Goal: Task Accomplishment & Management: Manage account settings

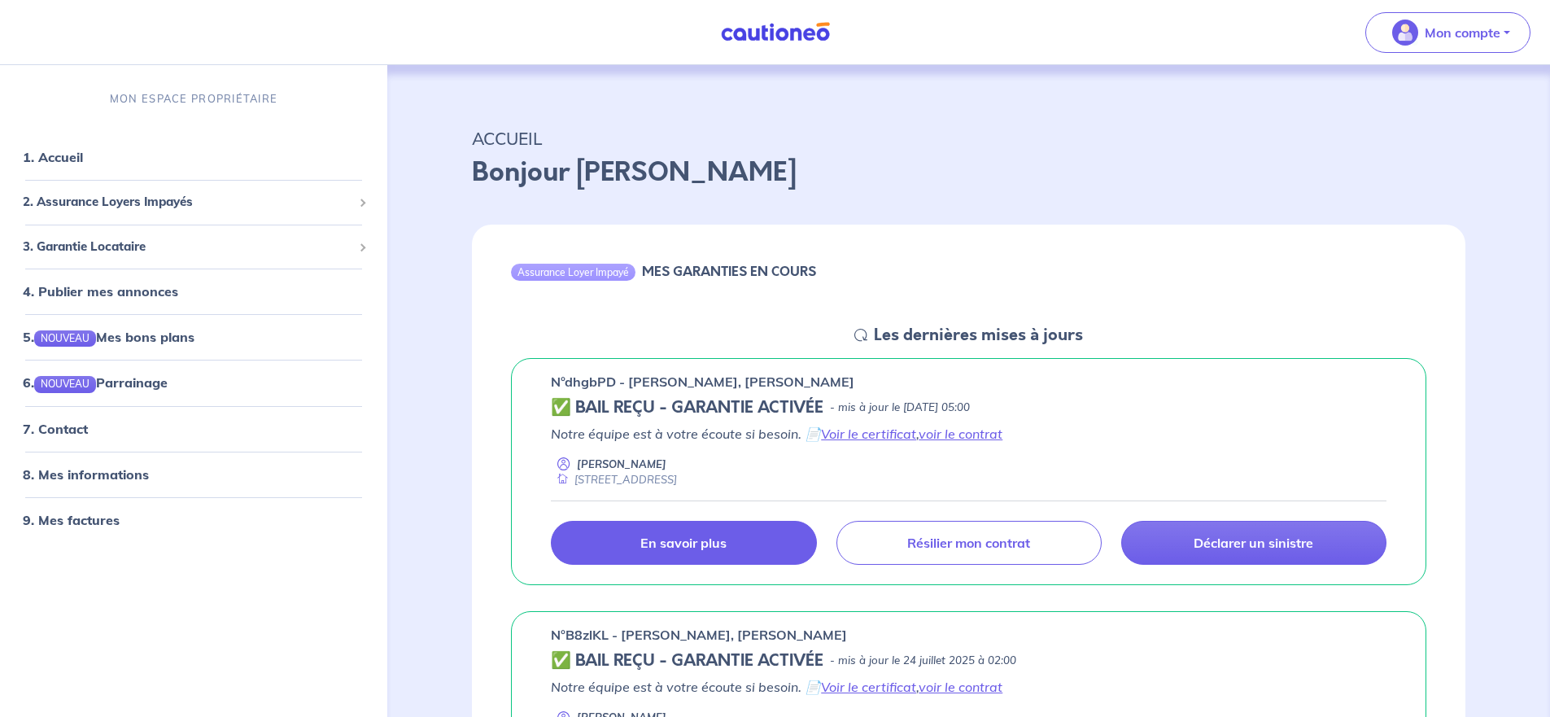
click at [694, 538] on p "En savoir plus" at bounding box center [683, 542] width 86 height 16
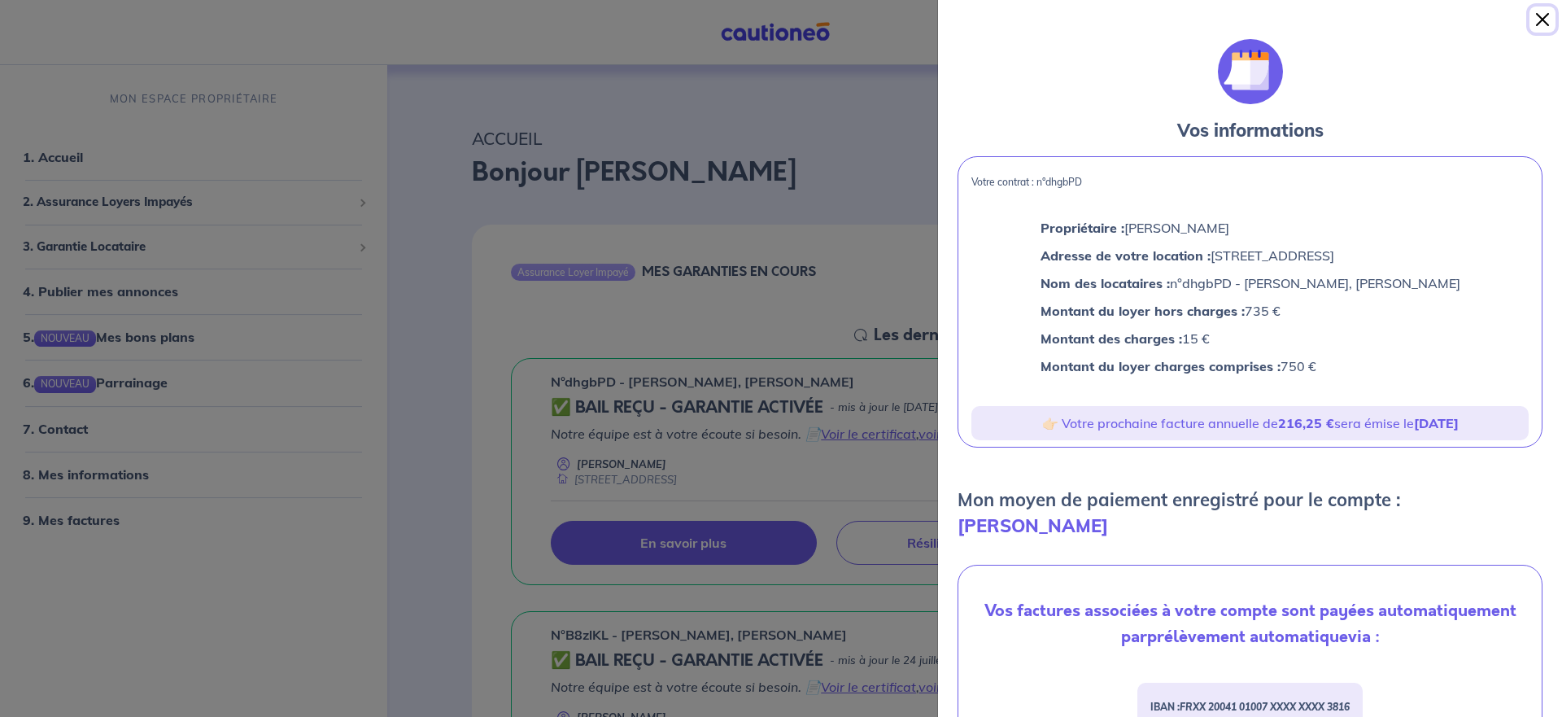
click at [1531, 20] on button "Close" at bounding box center [1542, 20] width 26 height 26
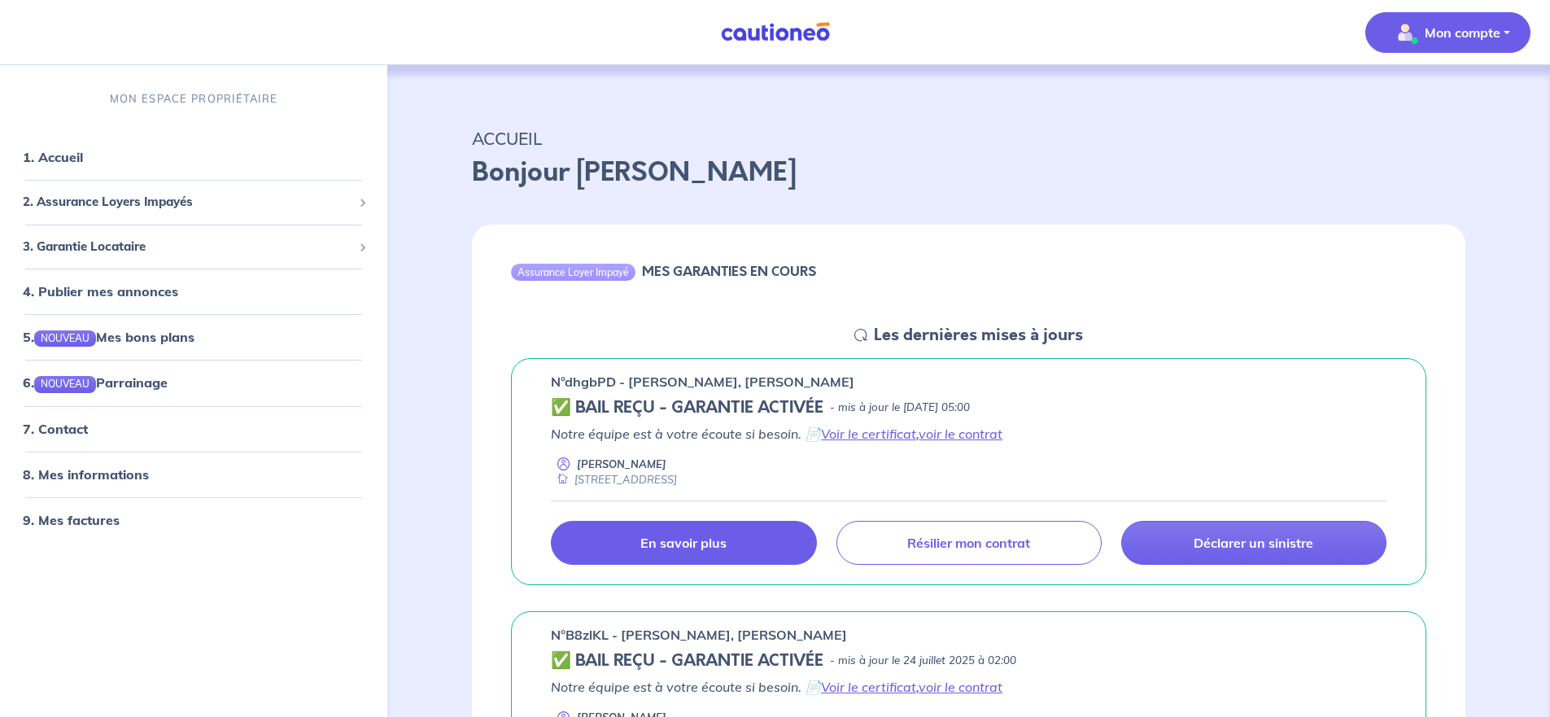
click at [1449, 33] on p "Mon compte" at bounding box center [1462, 33] width 76 height 20
click at [1419, 99] on link "Mes informations" at bounding box center [1431, 101] width 131 height 26
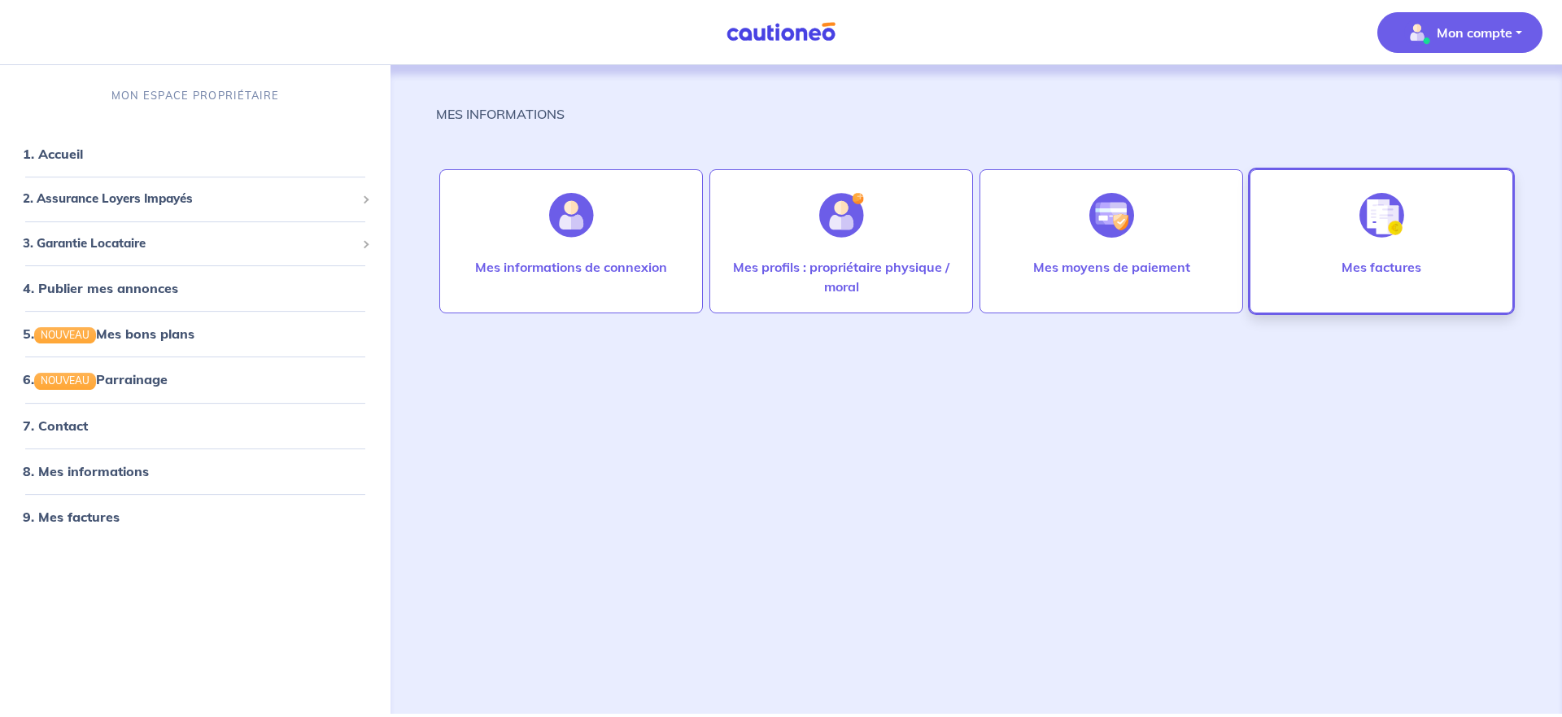
click at [1384, 268] on p "Mes factures" at bounding box center [1381, 267] width 80 height 20
click at [64, 146] on link "1. Accueil" at bounding box center [52, 154] width 59 height 16
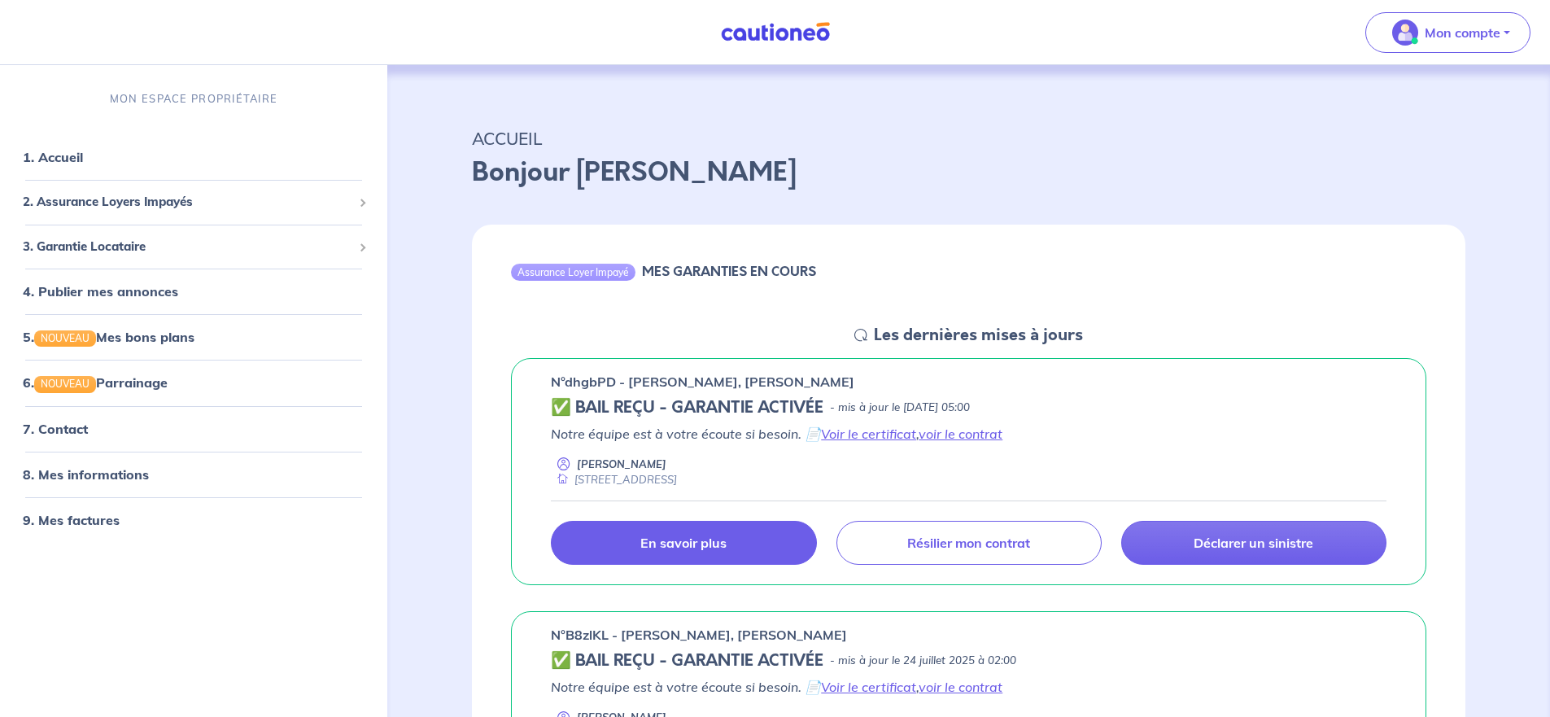
click at [689, 538] on p "En savoir plus" at bounding box center [683, 542] width 86 height 16
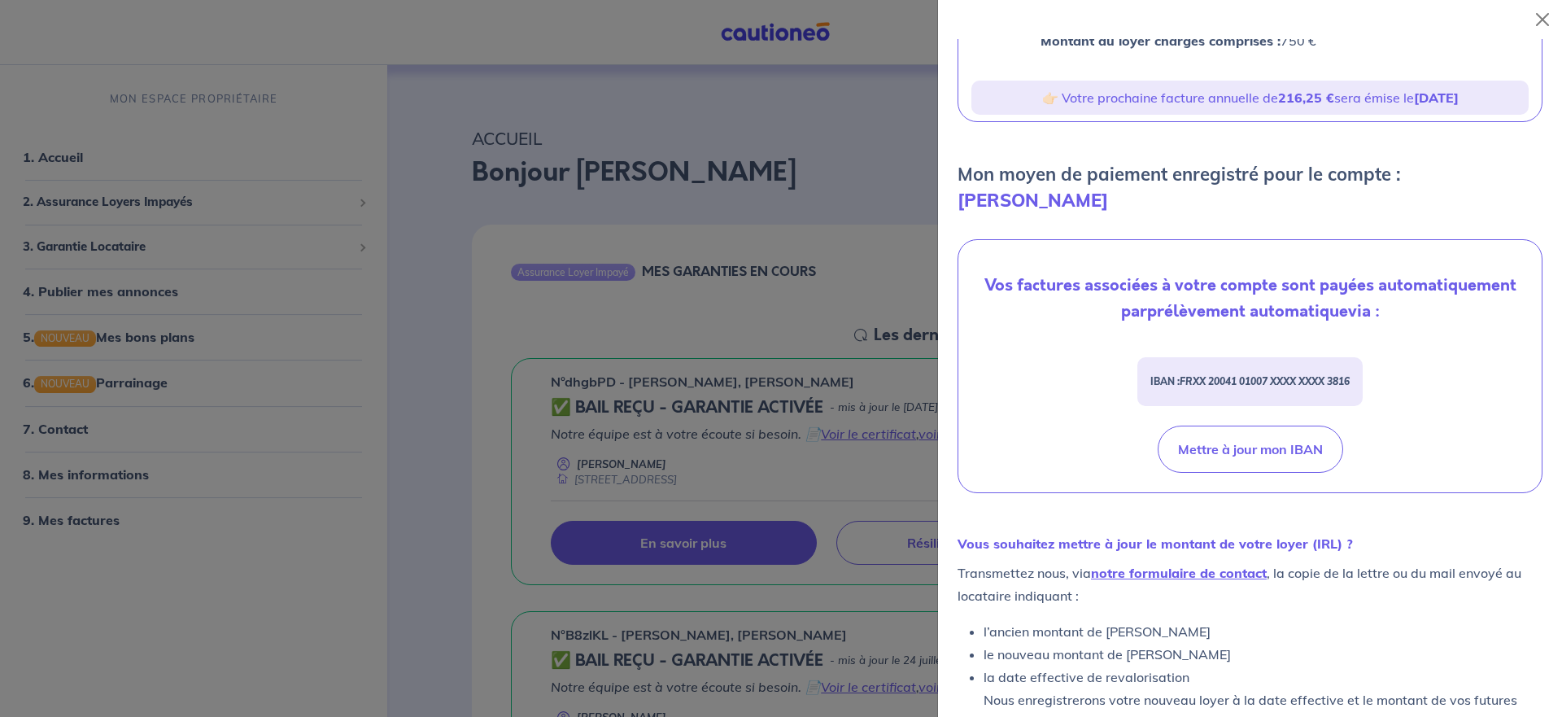
scroll to position [355, 0]
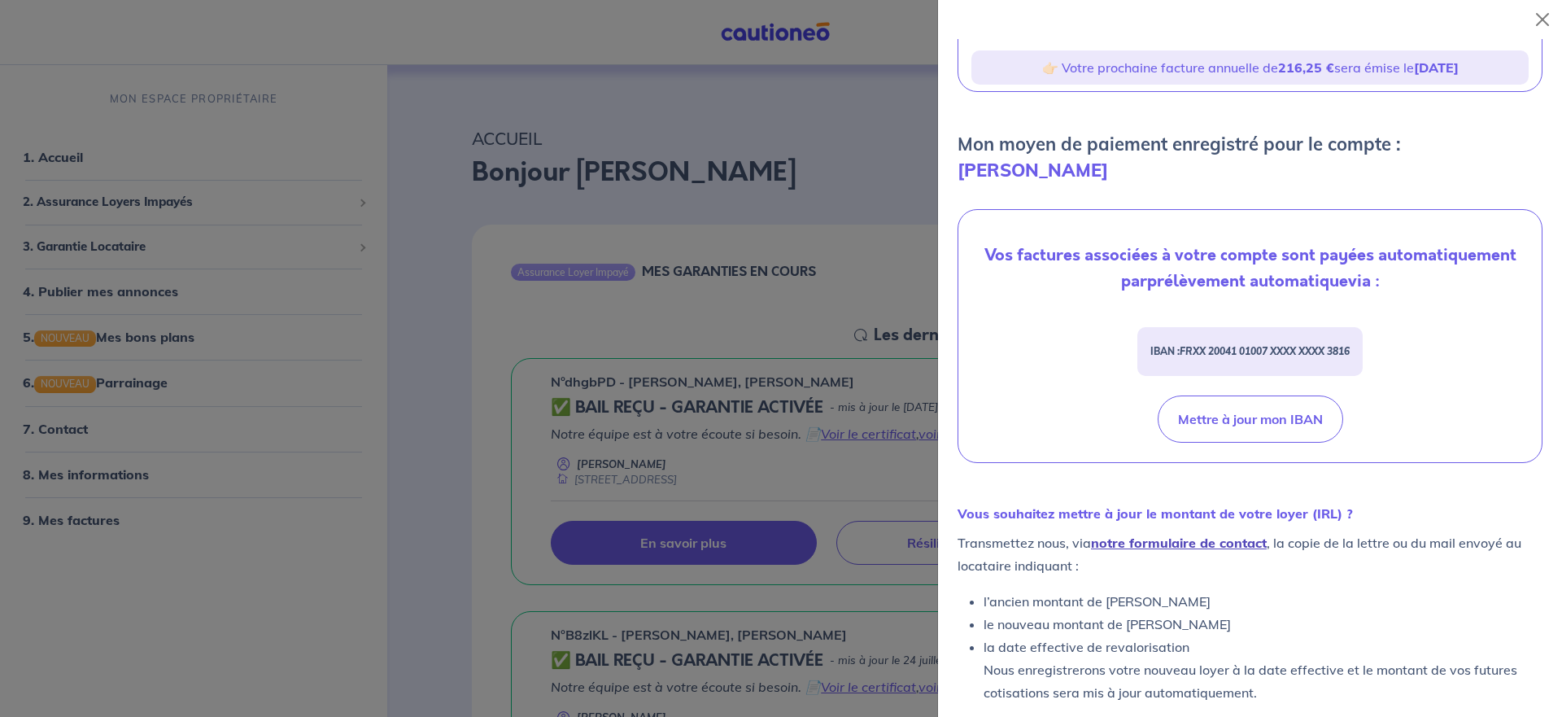
click at [1162, 534] on link "notre formulaire de contact" at bounding box center [1179, 542] width 176 height 16
click at [1545, 22] on button "Close" at bounding box center [1542, 20] width 26 height 26
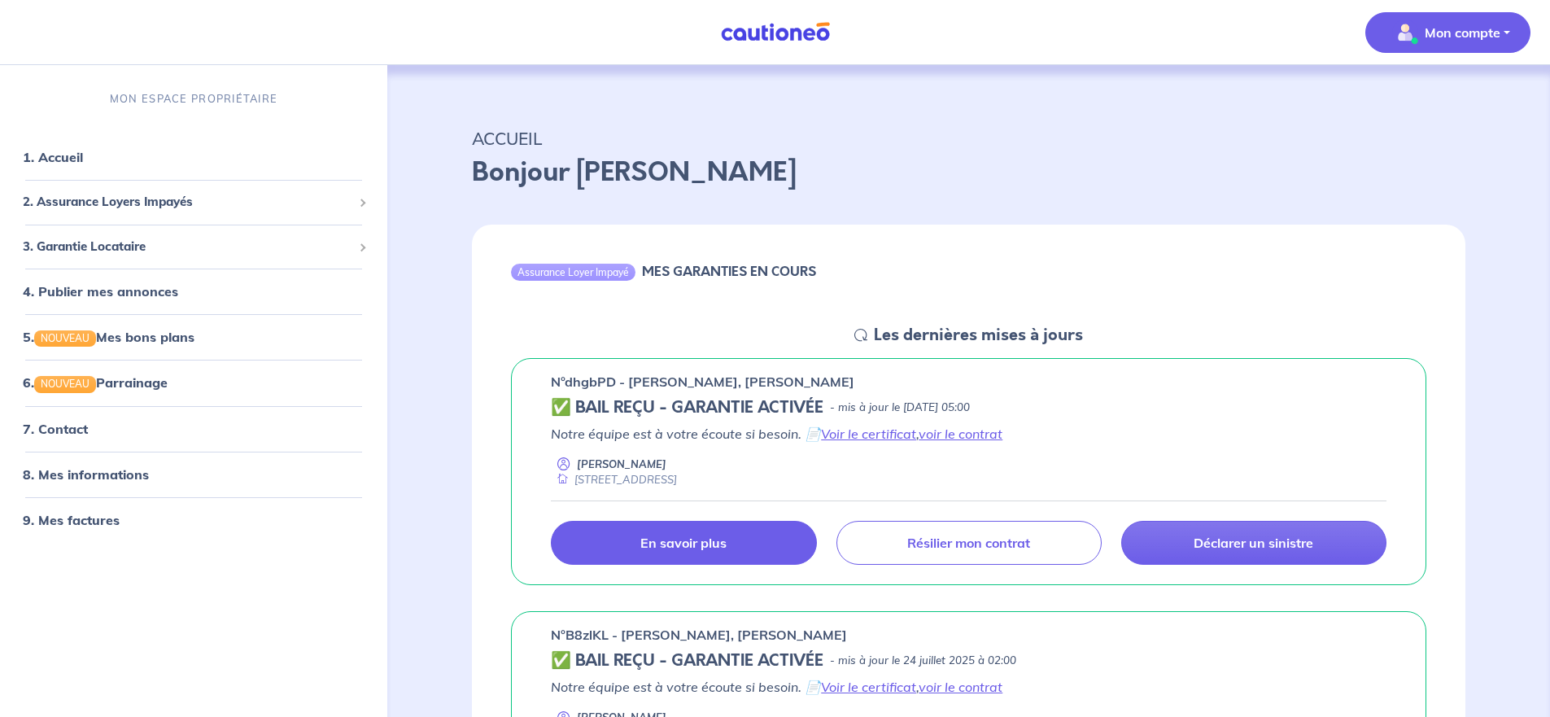
click at [1467, 27] on p "Mon compte" at bounding box center [1462, 33] width 76 height 20
click at [1458, 139] on link "Me déconnecter" at bounding box center [1431, 140] width 131 height 26
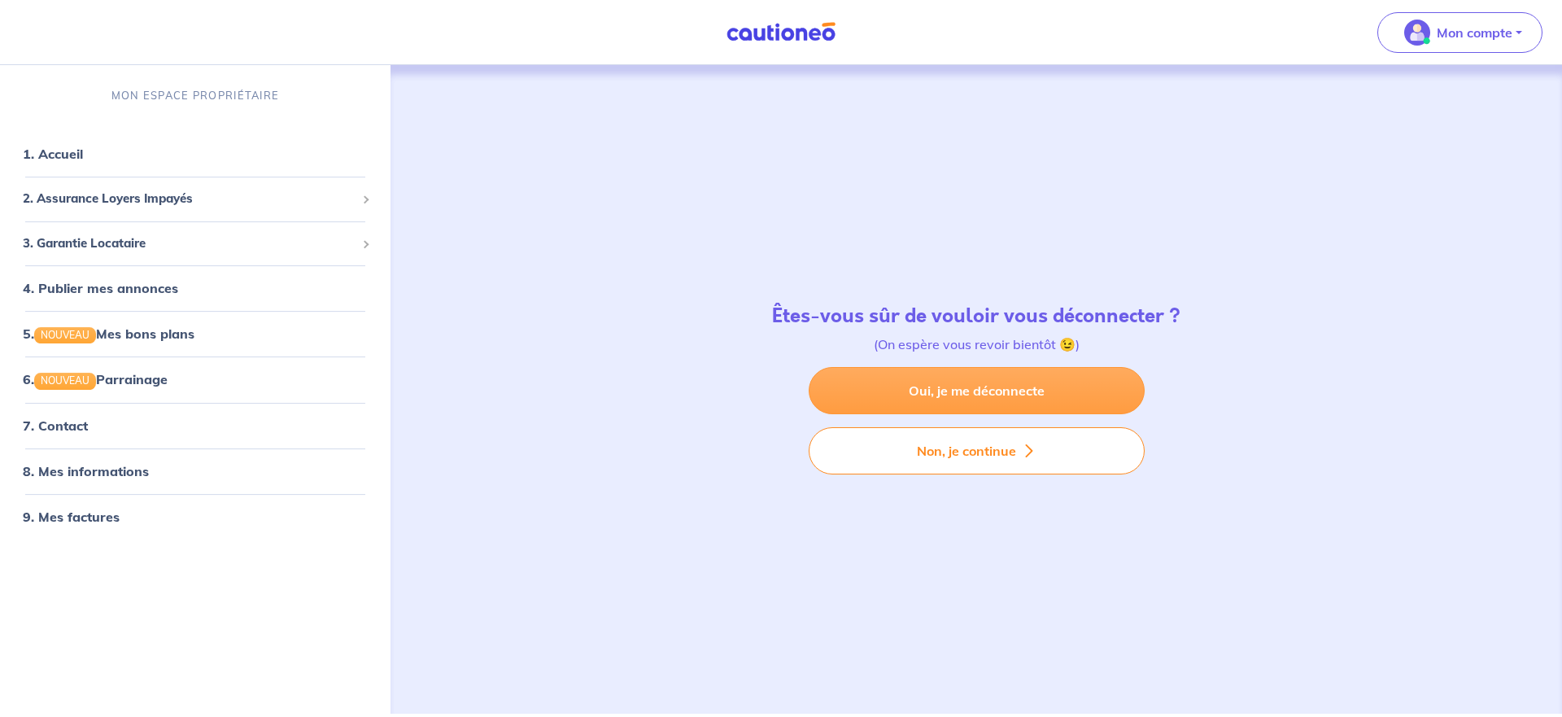
click at [969, 394] on link "Oui, je me déconnecte" at bounding box center [977, 390] width 336 height 47
